Goal: Navigation & Orientation: Find specific page/section

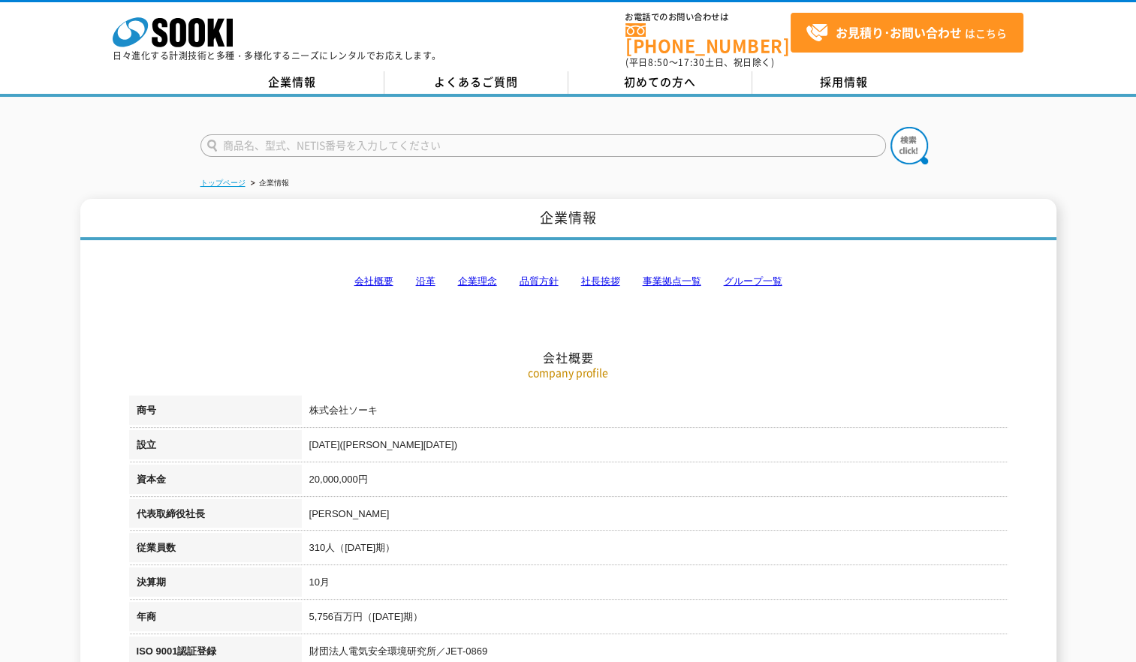
click at [237, 179] on link "トップページ" at bounding box center [222, 183] width 45 height 8
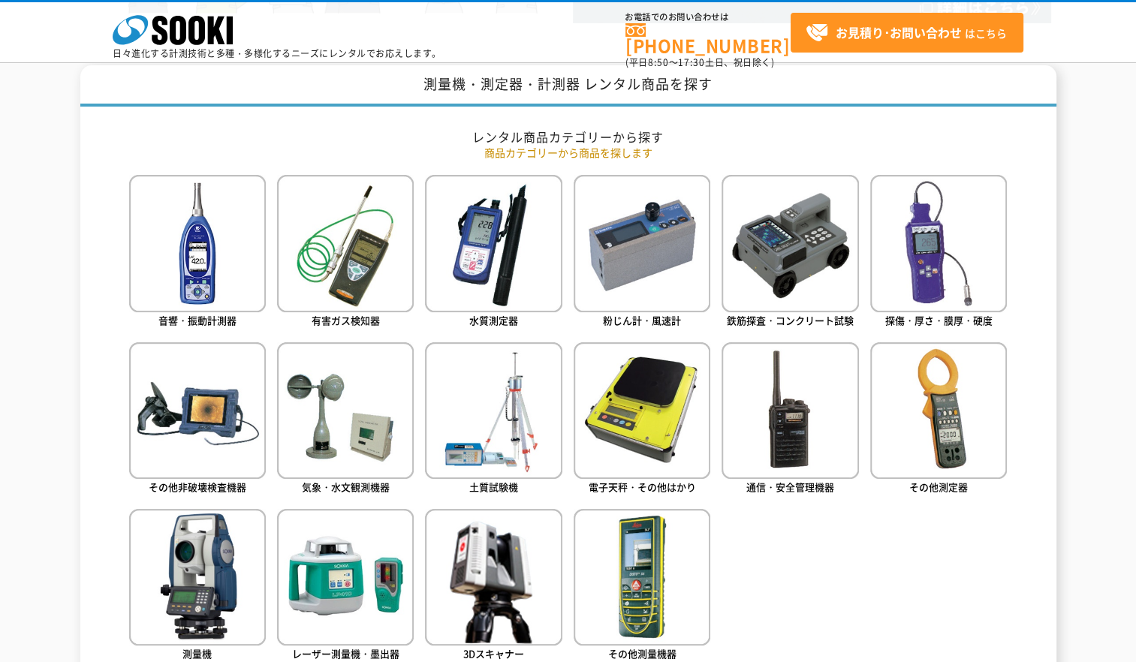
scroll to position [610, 0]
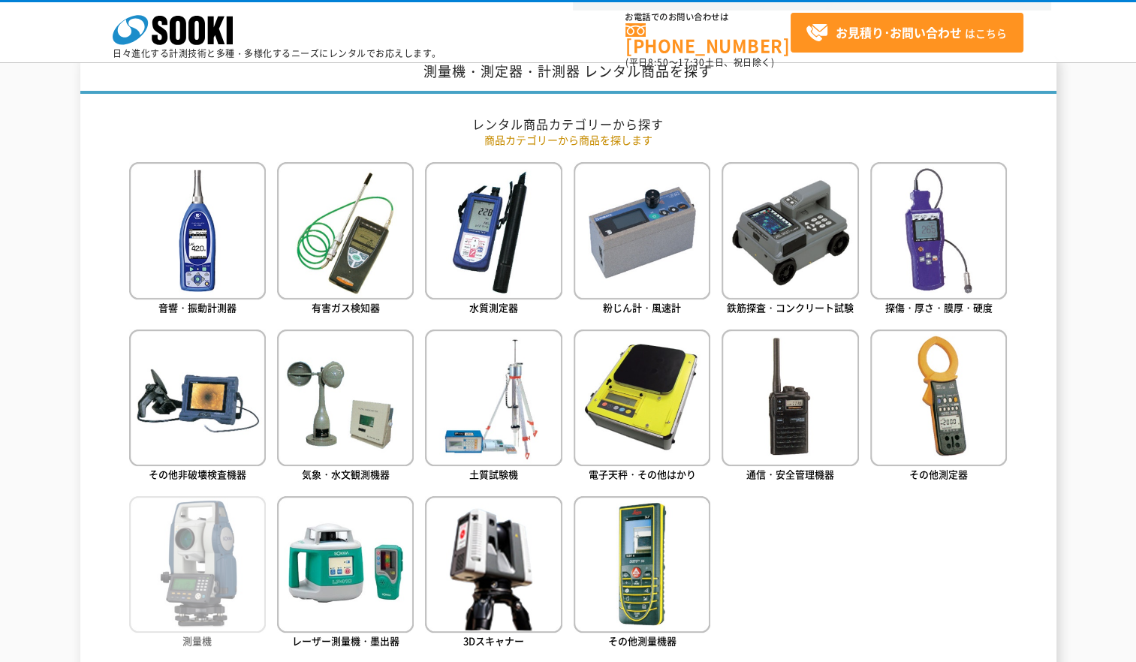
click at [213, 557] on img at bounding box center [197, 564] width 137 height 137
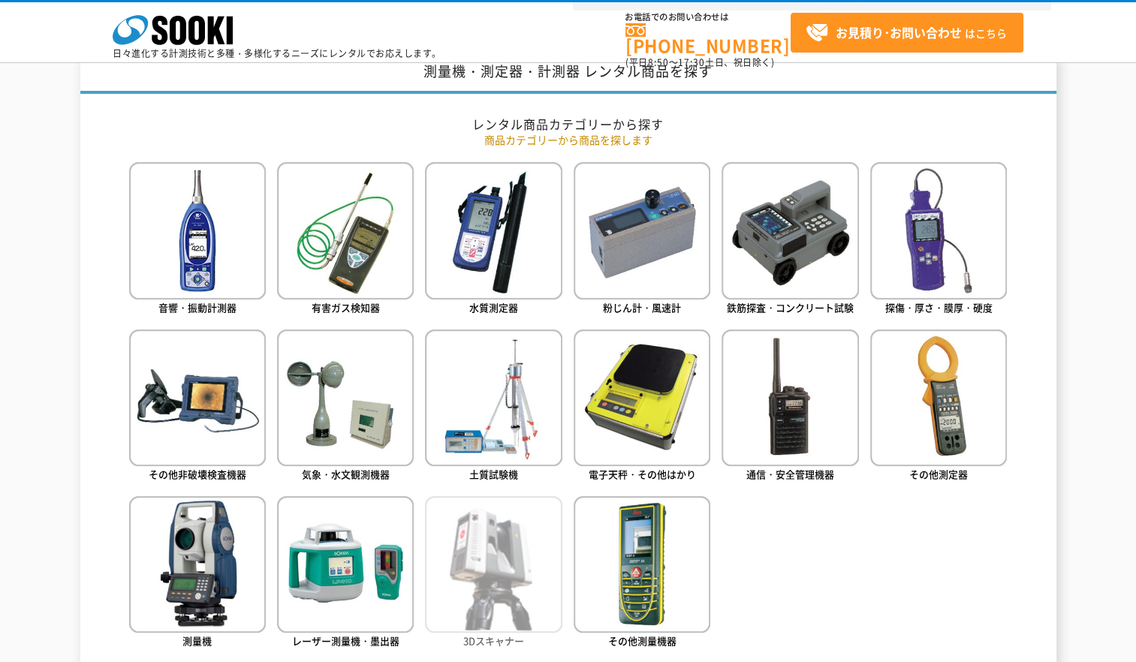
click at [516, 590] on img at bounding box center [493, 564] width 137 height 137
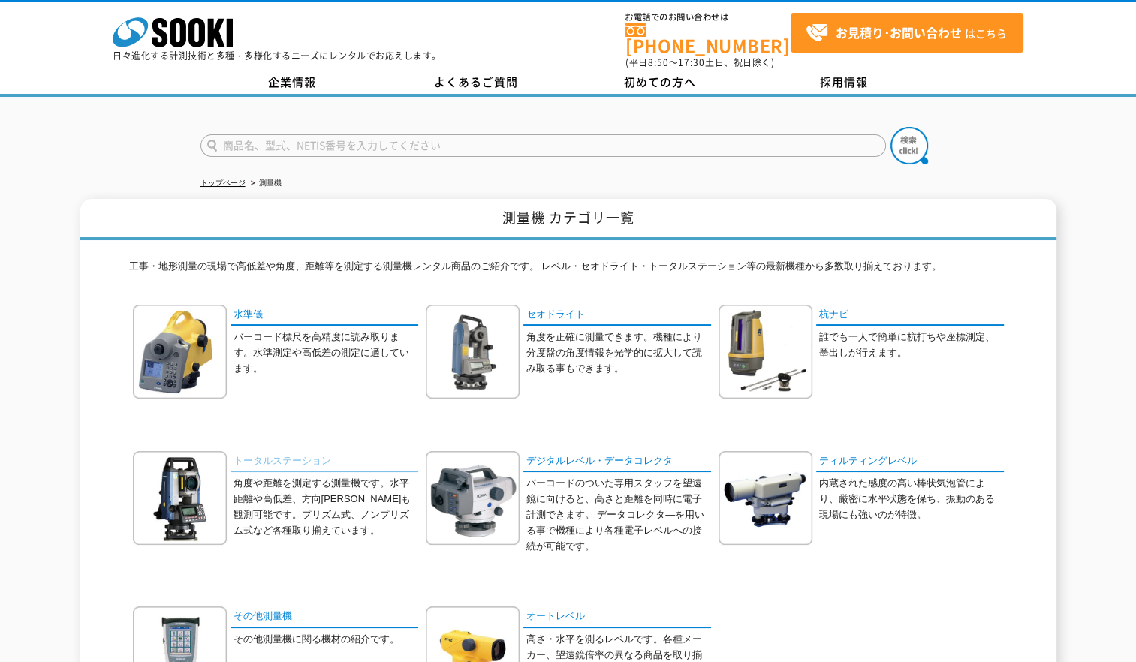
click at [291, 451] on link "トータルステーション" at bounding box center [324, 462] width 188 height 22
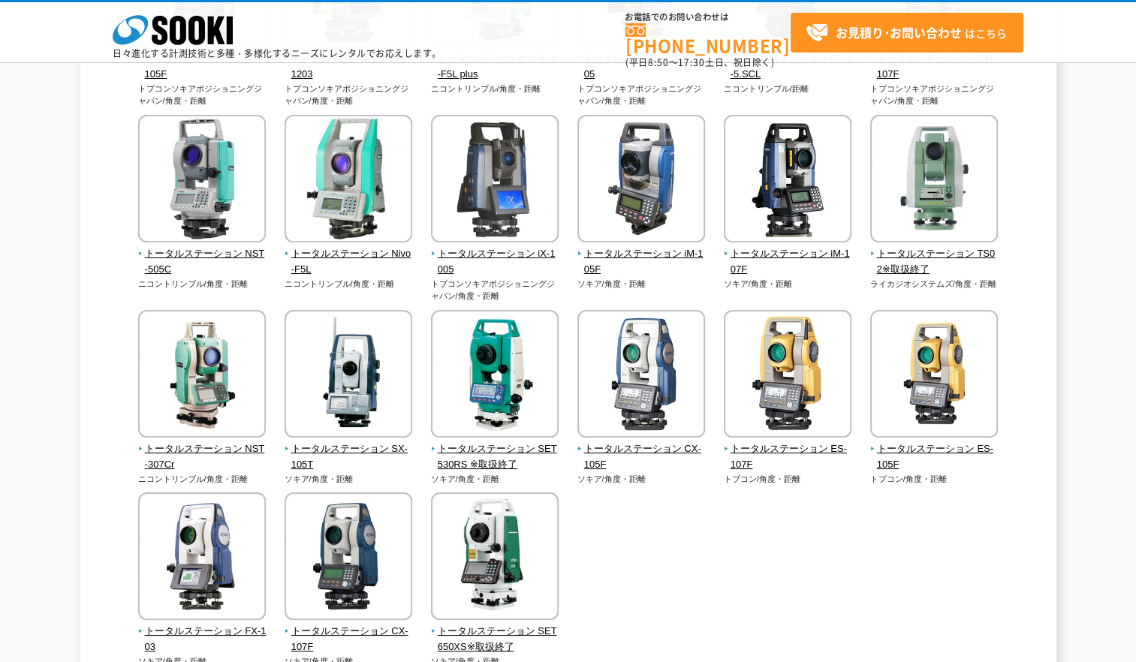
scroll to position [24, 0]
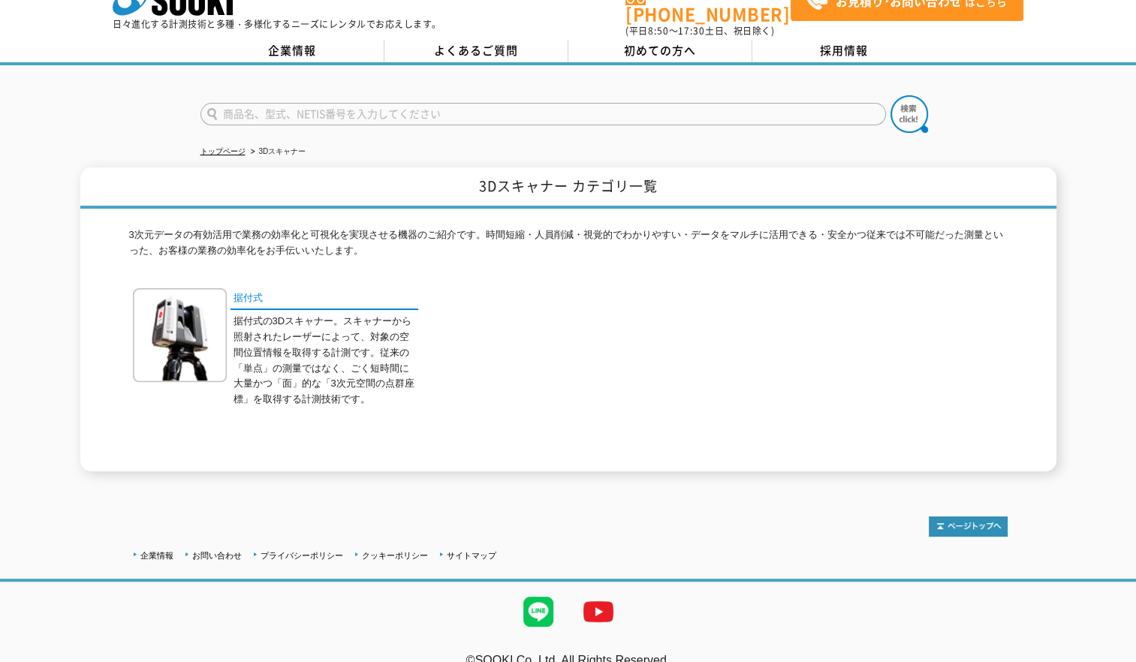
scroll to position [32, 0]
click at [255, 288] on link "据付式" at bounding box center [324, 299] width 188 height 22
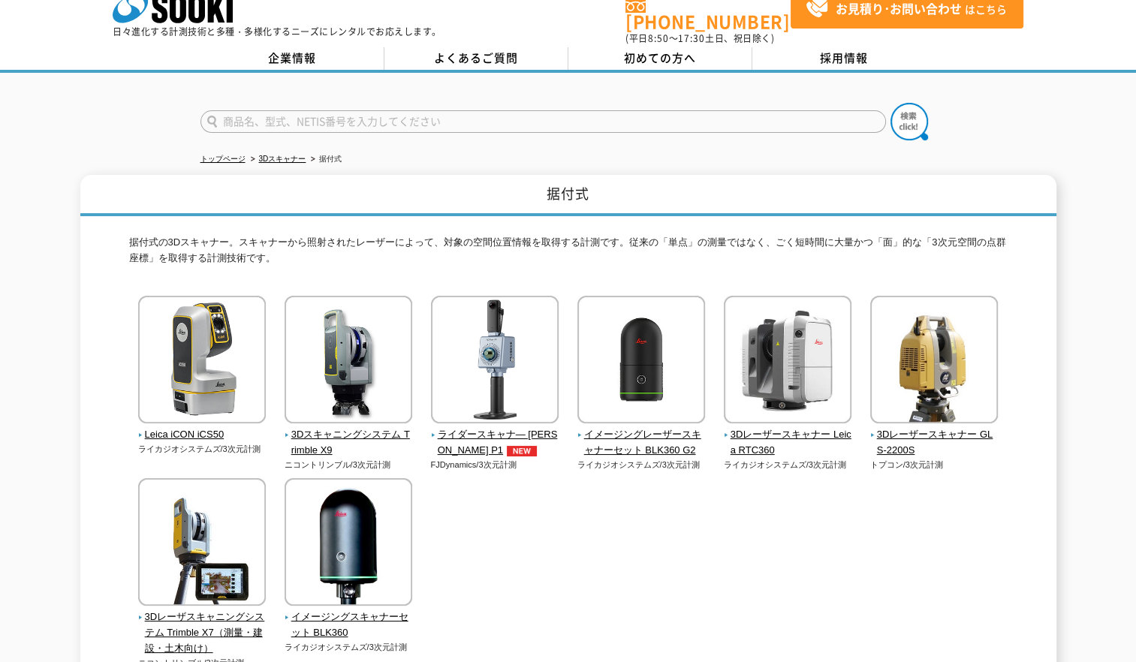
scroll to position [26, 0]
